Goal: Task Accomplishment & Management: Complete application form

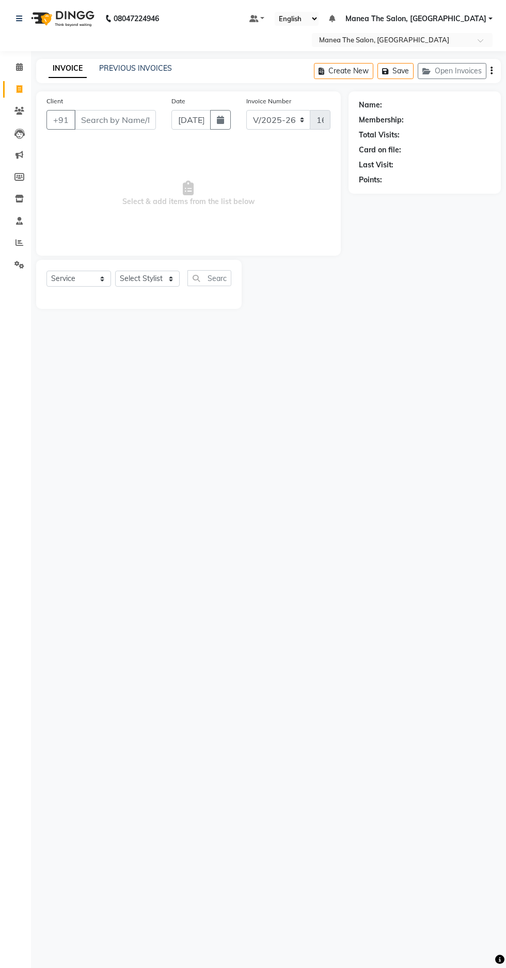
select select "7820"
select select "service"
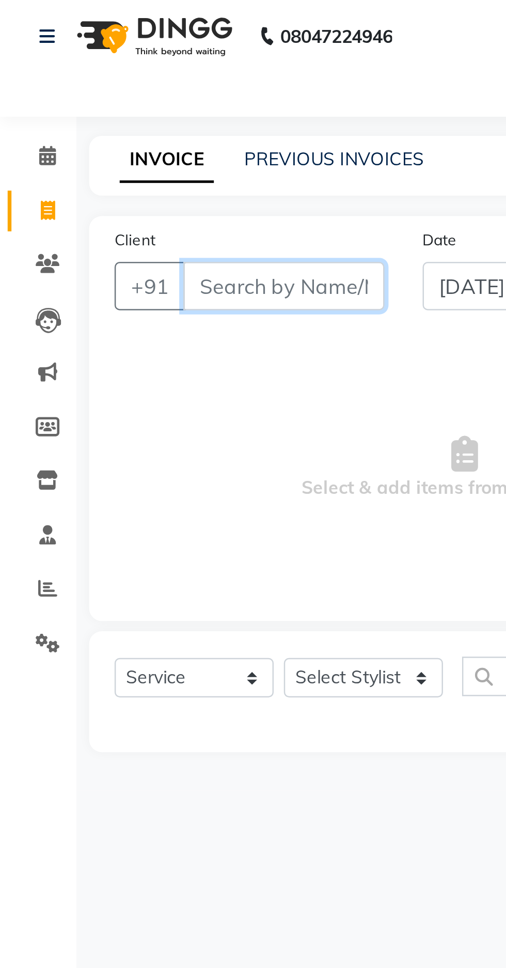
click at [97, 118] on input "Client" at bounding box center [115, 120] width 82 height 20
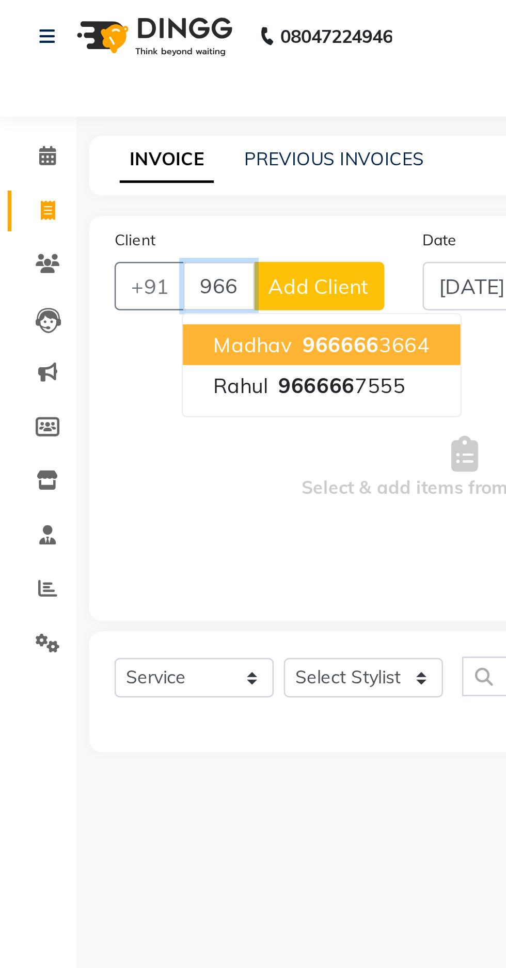
click at [137, 162] on span "966666" at bounding box center [128, 160] width 31 height 10
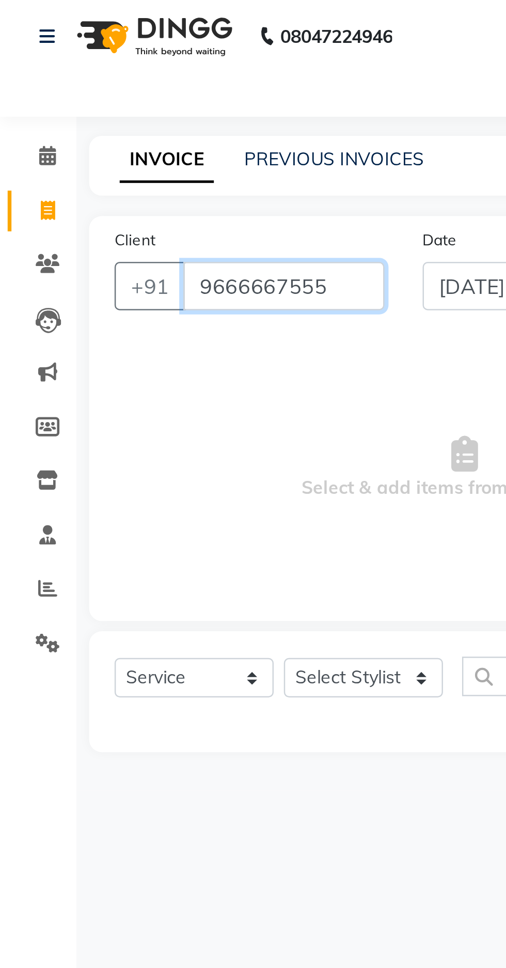
type input "9666667555"
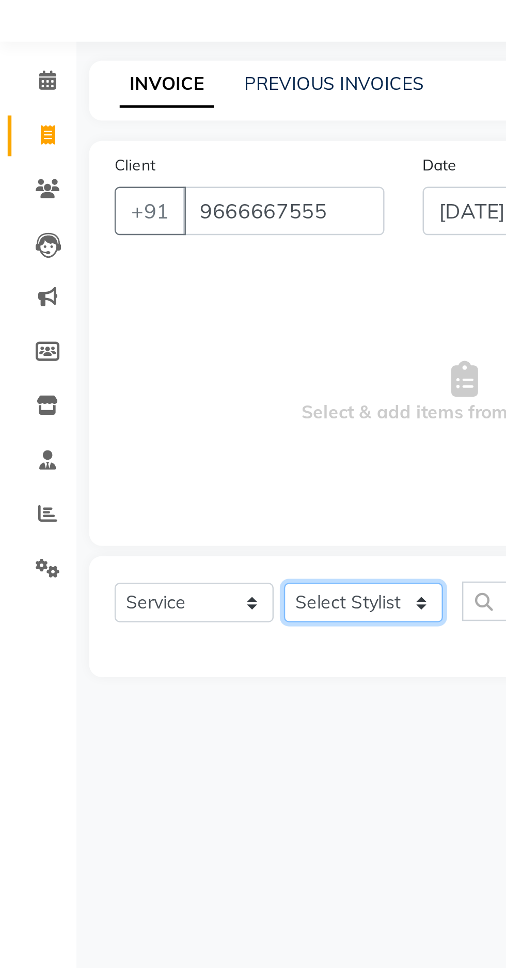
click at [156, 274] on select "Select Stylist [PERSON_NAME] [PERSON_NAME] Radhika [PERSON_NAME] [PERSON_NAME] …" at bounding box center [147, 279] width 65 height 16
select select "69986"
click at [115, 271] on select "Select Stylist [PERSON_NAME] [PERSON_NAME] Radhika [PERSON_NAME] [PERSON_NAME] …" at bounding box center [147, 279] width 65 height 16
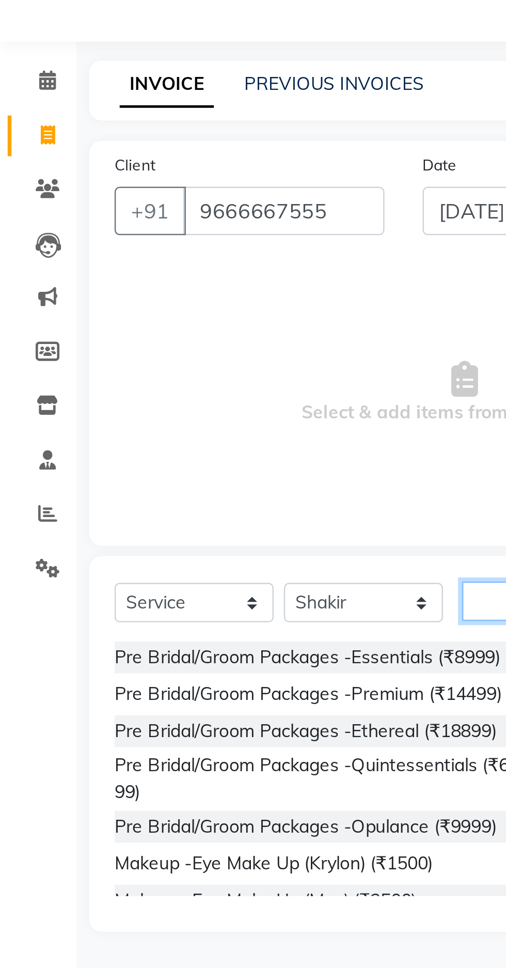
click at [201, 280] on input "text" at bounding box center [210, 278] width 44 height 16
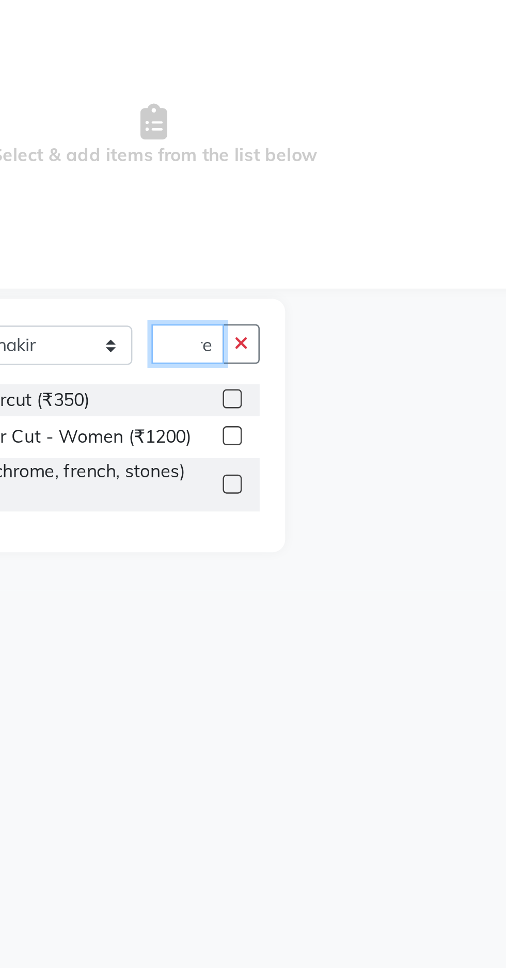
scroll to position [0, 6]
type input "Cre"
click at [169, 304] on div "Hairstyles -Creative Haircut (₹350)" at bounding box center [139, 301] width 185 height 13
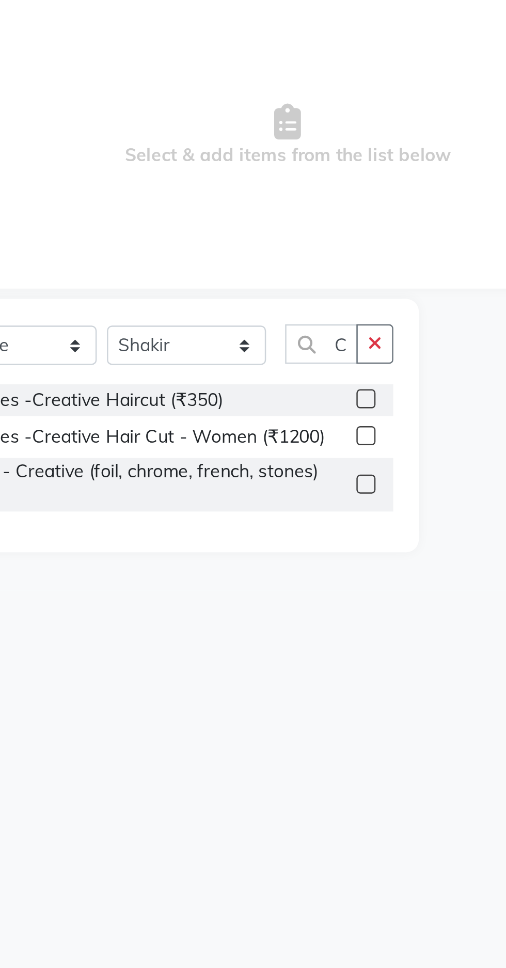
click at [221, 300] on label at bounding box center [221, 301] width 8 height 8
click at [221, 300] on input "checkbox" at bounding box center [220, 301] width 7 height 7
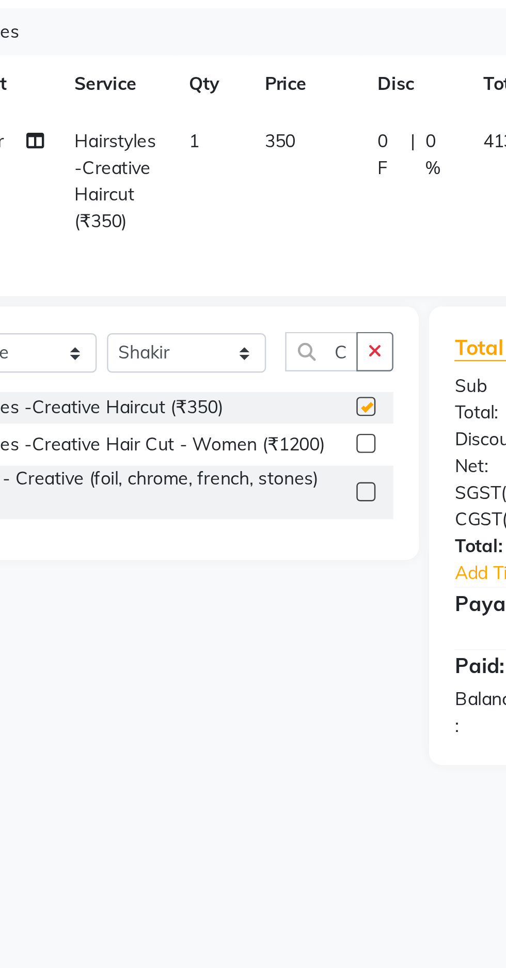
checkbox input "false"
click at [224, 282] on icon "button" at bounding box center [224, 280] width 6 height 7
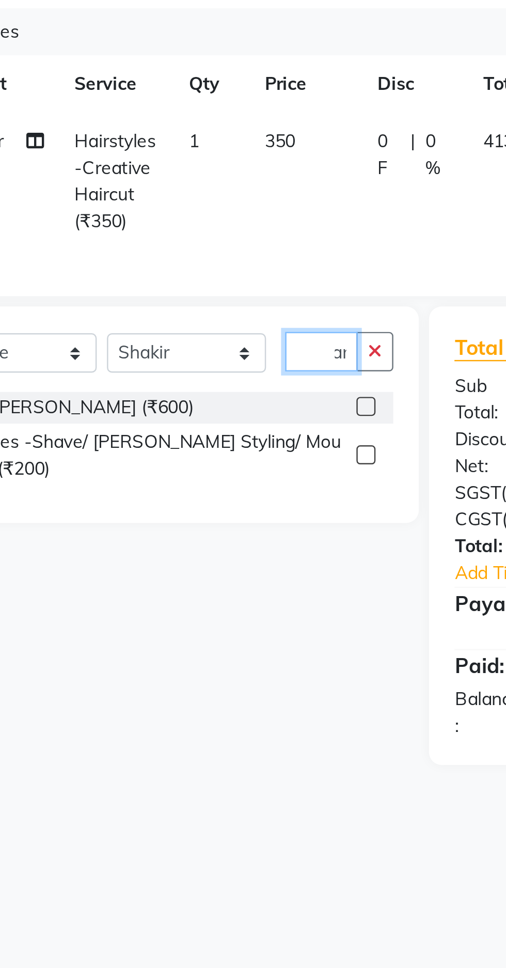
scroll to position [0, 15]
type input "Beard"
click at [219, 320] on label at bounding box center [221, 323] width 8 height 8
click at [219, 320] on input "checkbox" at bounding box center [220, 323] width 7 height 7
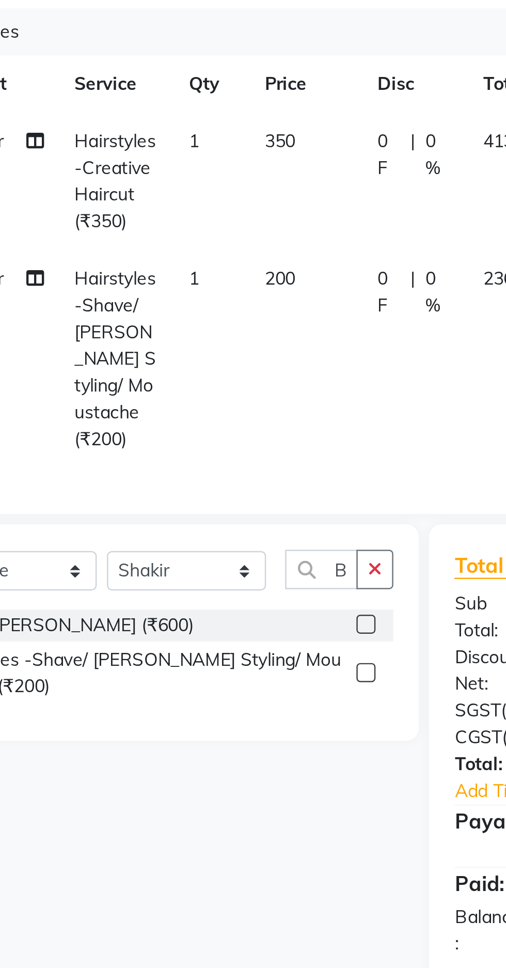
checkbox input "false"
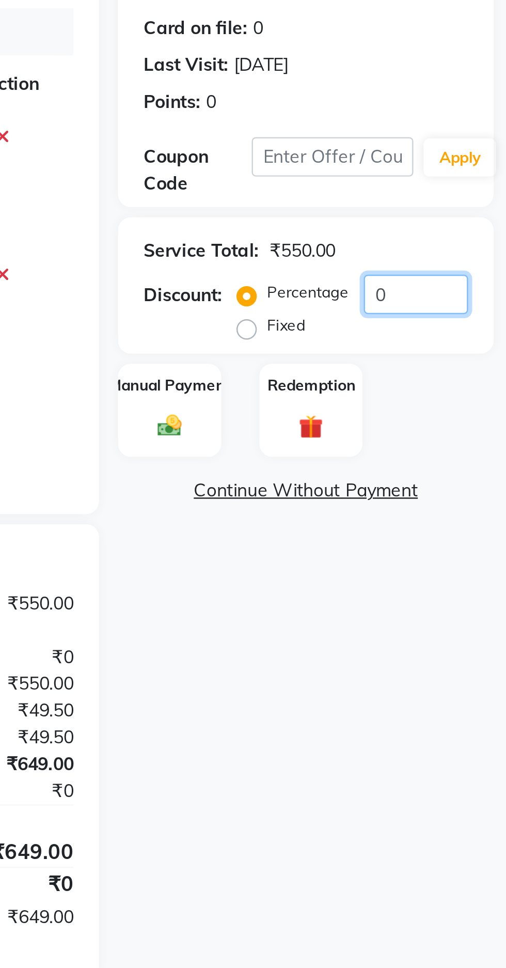
click at [467, 261] on input "0" at bounding box center [470, 258] width 42 height 16
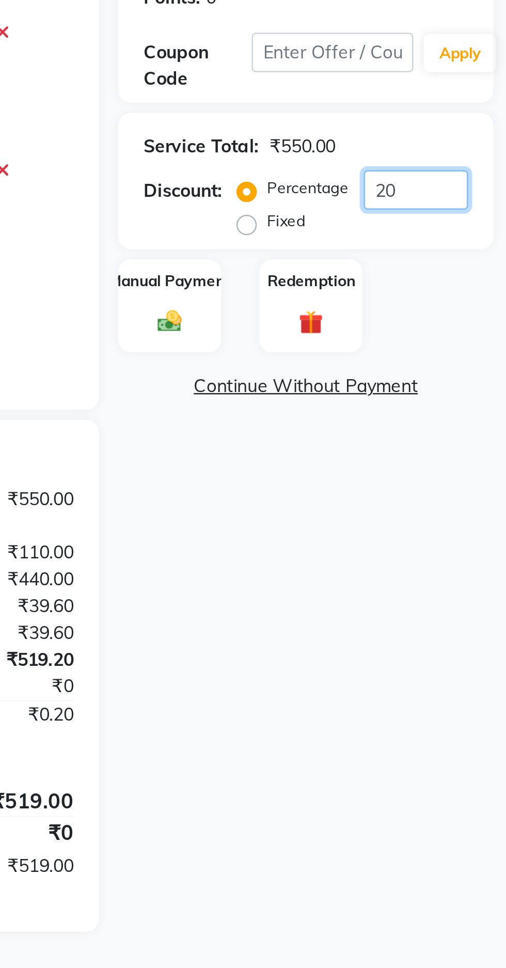
type input "20"
click at [376, 312] on img at bounding box center [370, 311] width 16 height 11
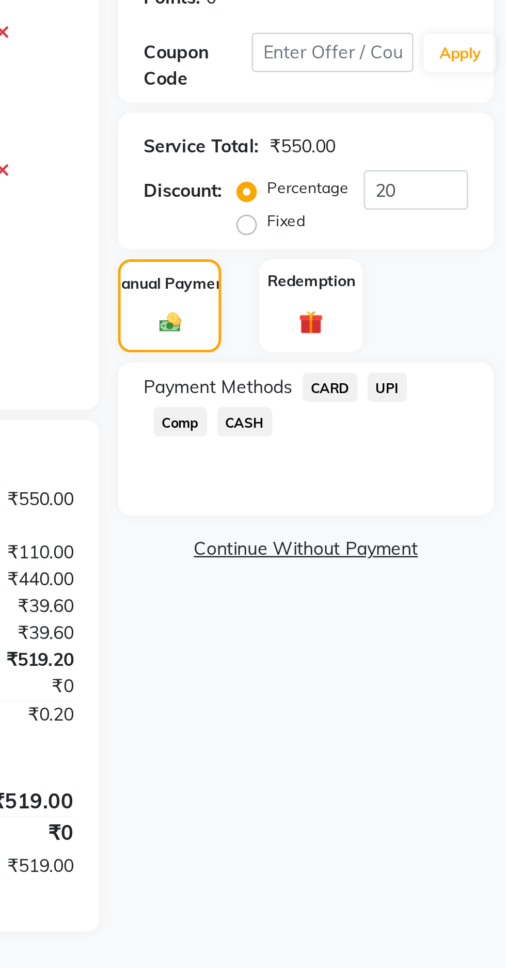
click at [406, 353] on span "CASH" at bounding box center [400, 352] width 22 height 12
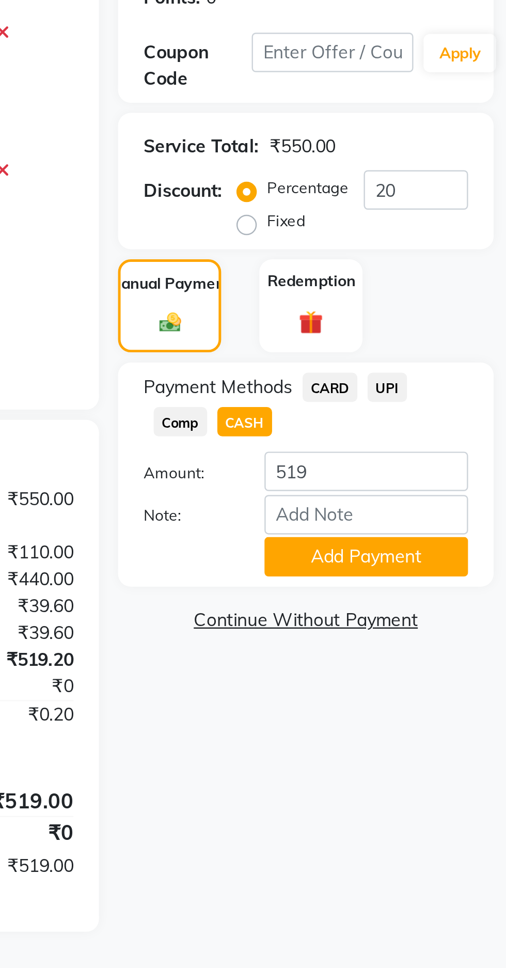
click at [459, 415] on button "Add Payment" at bounding box center [449, 407] width 83 height 16
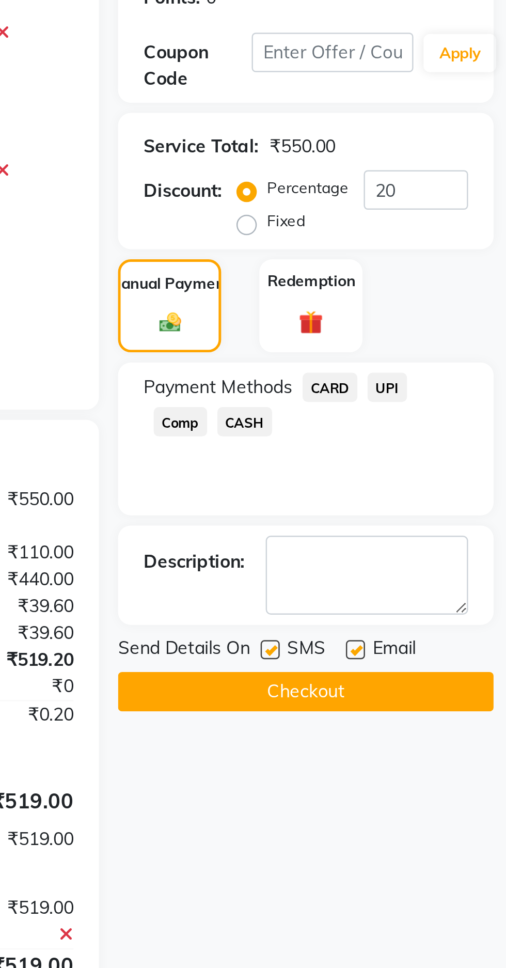
click at [447, 444] on label at bounding box center [445, 445] width 8 height 8
click at [447, 444] on input "checkbox" at bounding box center [444, 445] width 7 height 7
checkbox input "false"
click at [422, 462] on button "Checkout" at bounding box center [425, 462] width 152 height 16
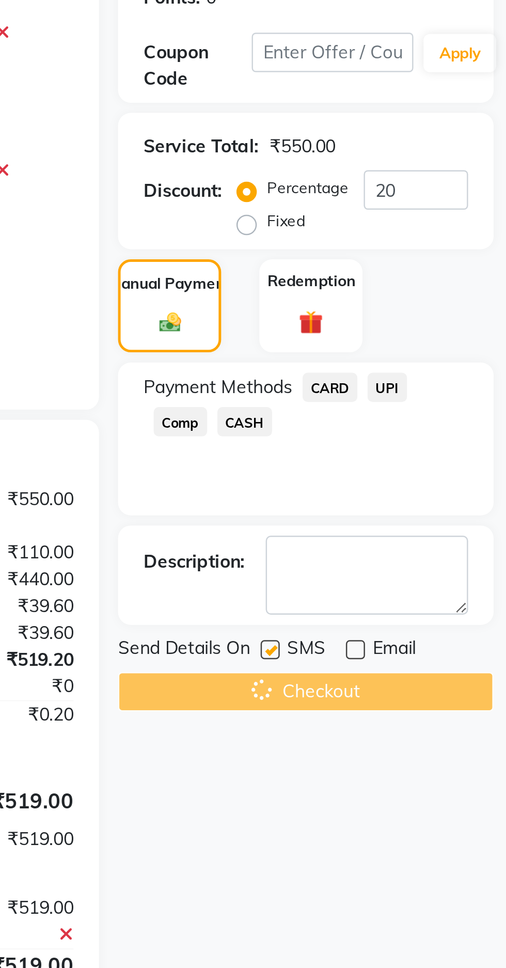
click at [413, 444] on div "08047224946 Select Location × Manea The Salon, Alkapur Default Panel My Panel E…" at bounding box center [253, 484] width 506 height 968
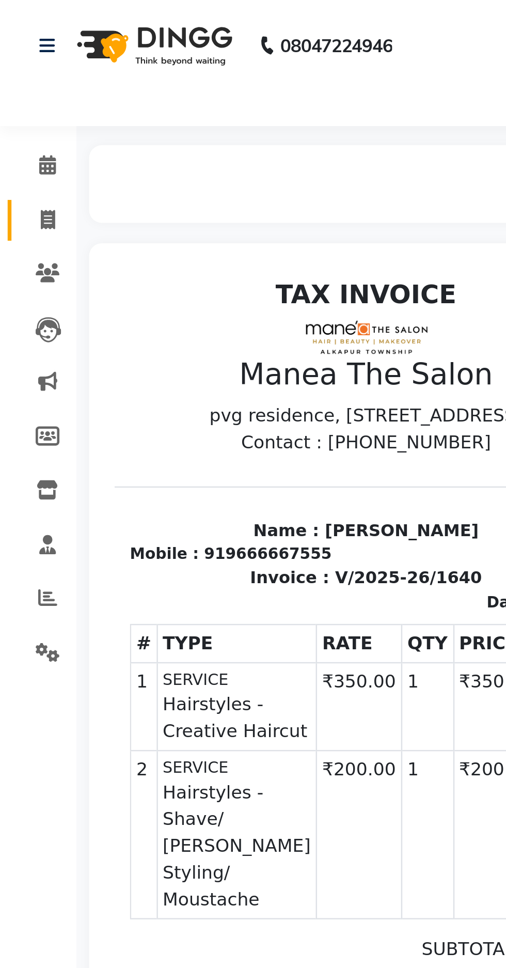
click at [19, 95] on link "Invoice" at bounding box center [15, 89] width 25 height 17
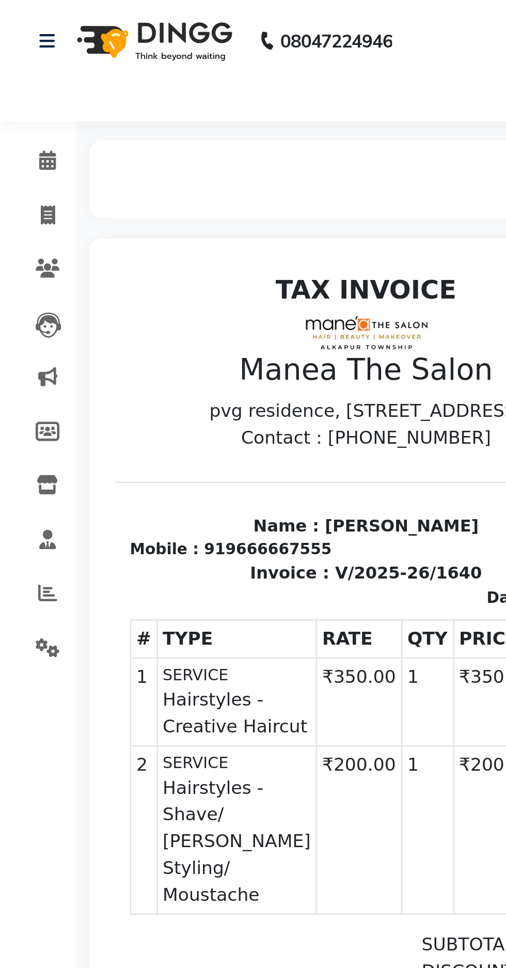
select select "service"
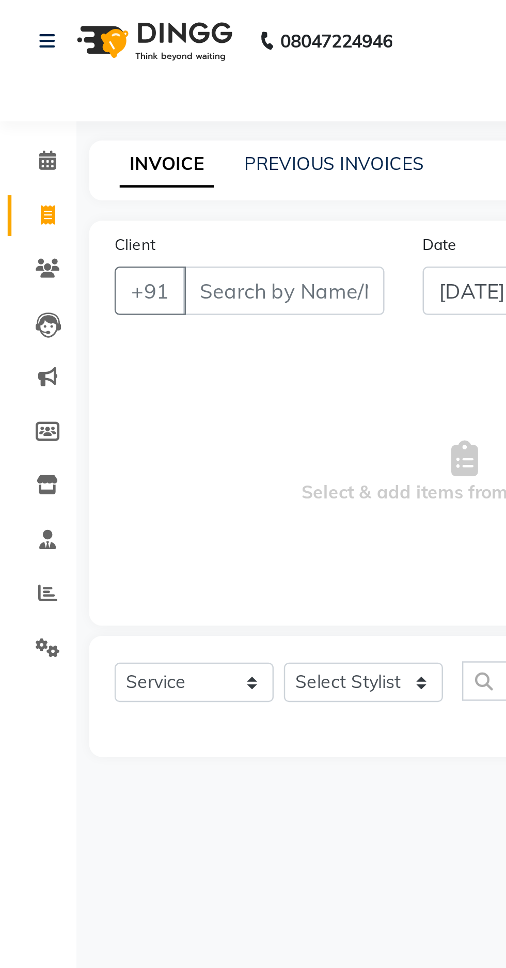
select select "7820"
type input "1641"
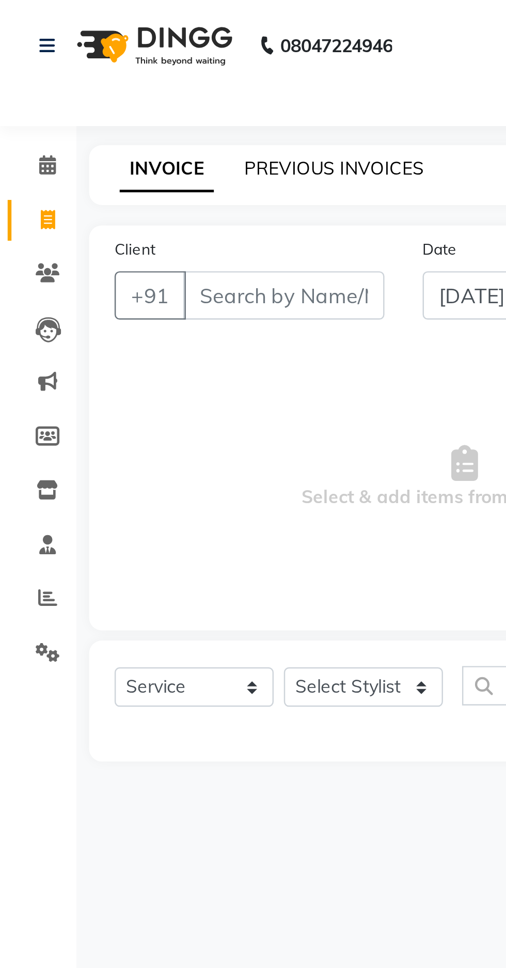
click at [145, 64] on link "PREVIOUS INVOICES" at bounding box center [135, 68] width 73 height 9
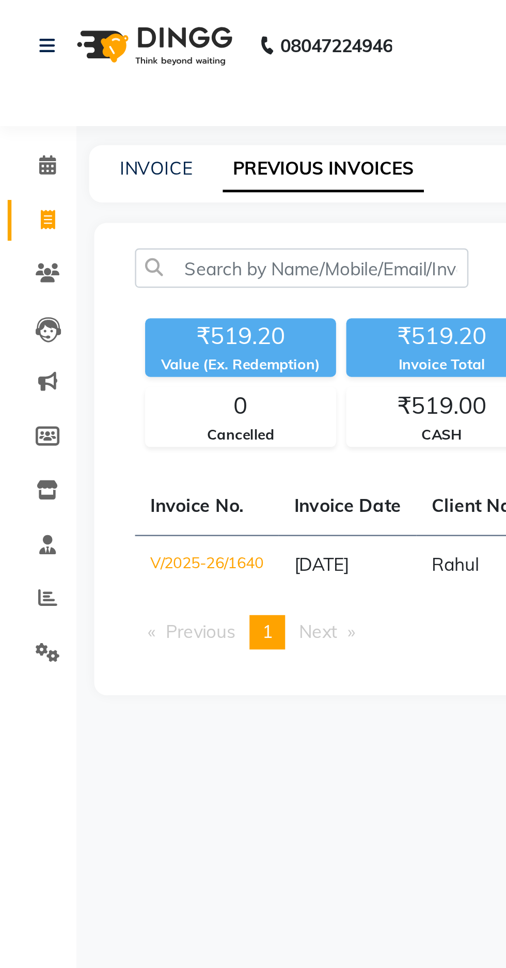
click at [127, 76] on link "PREVIOUS INVOICES" at bounding box center [131, 68] width 82 height 19
click at [64, 84] on main "INVOICE PREVIOUS INVOICES [DATE] [DATE] Custom Range ₹519.20 Value (Ex. Redempt…" at bounding box center [268, 178] width 475 height 239
click at [70, 72] on link "INVOICE" at bounding box center [63, 68] width 29 height 9
select select "service"
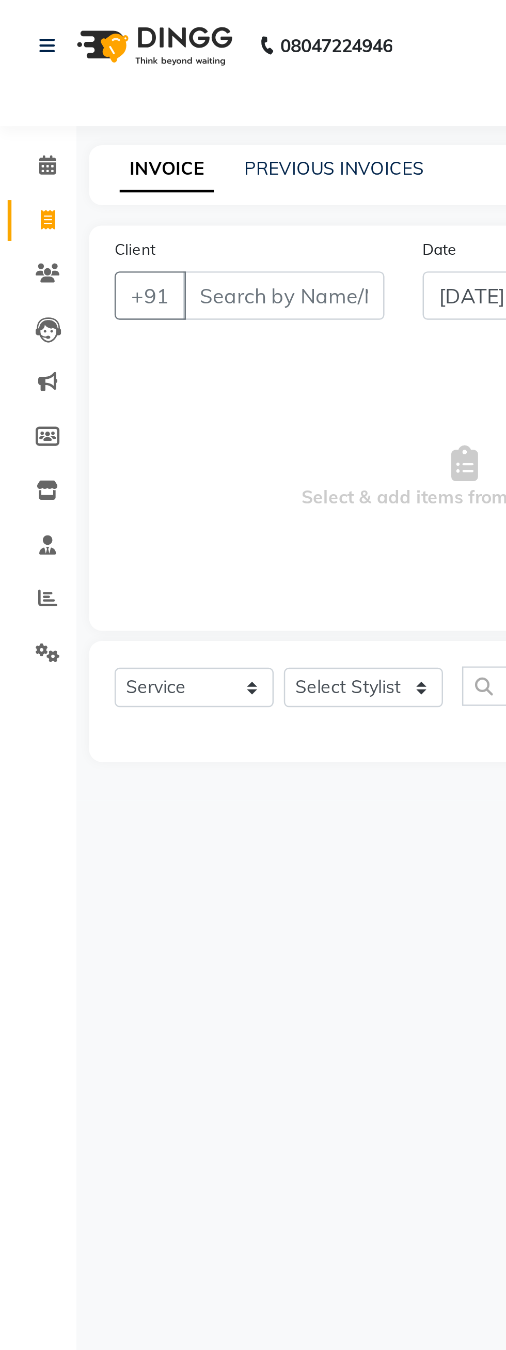
select select "7820"
type input "1641"
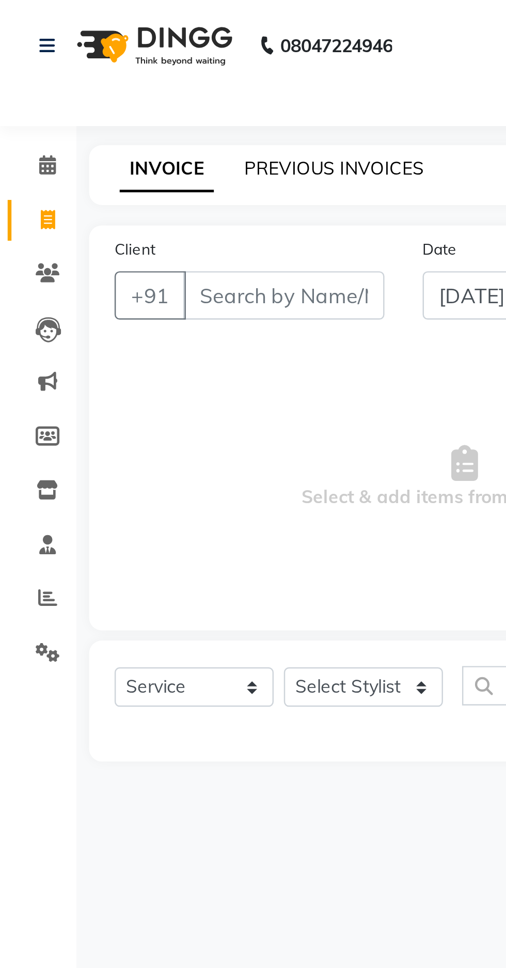
click at [102, 68] on link "PREVIOUS INVOICES" at bounding box center [135, 68] width 73 height 9
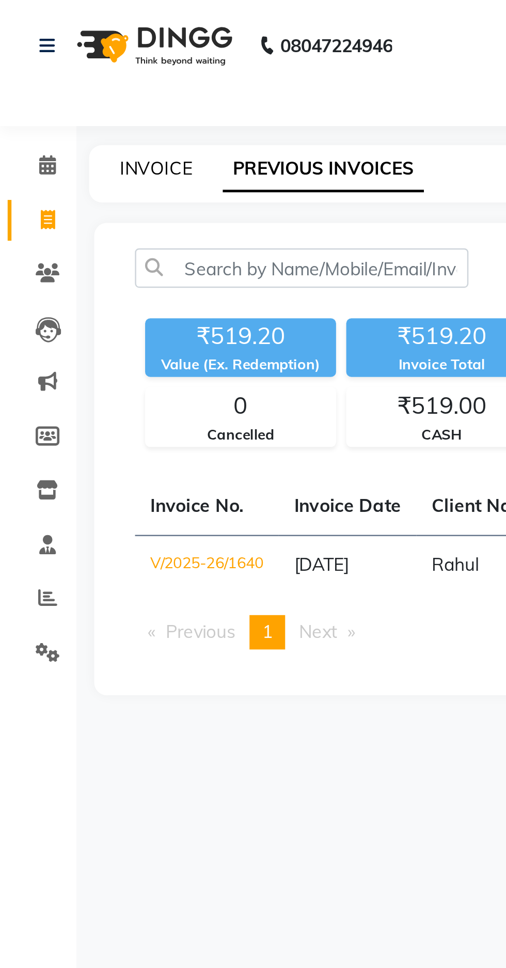
click at [62, 68] on link "INVOICE" at bounding box center [63, 68] width 29 height 9
select select "service"
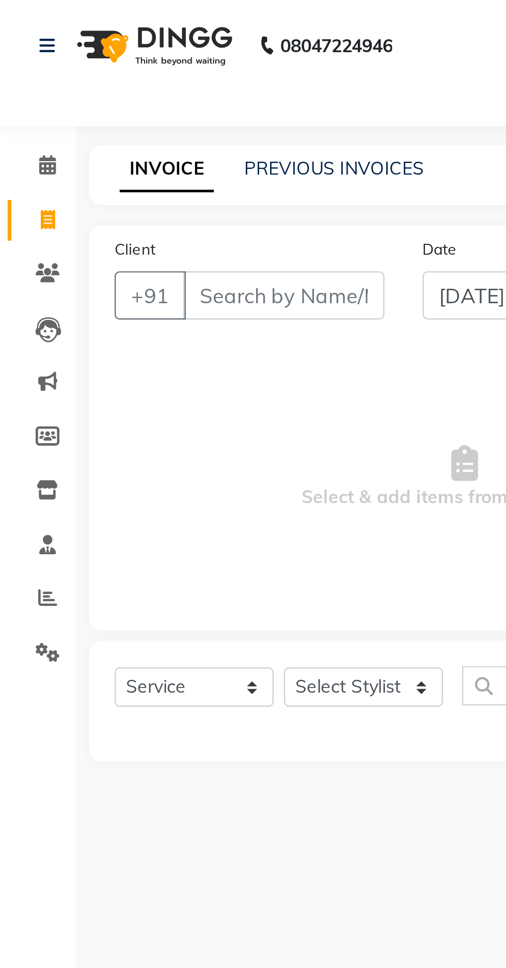
select select "7820"
type input "1641"
